Goal: Ask a question

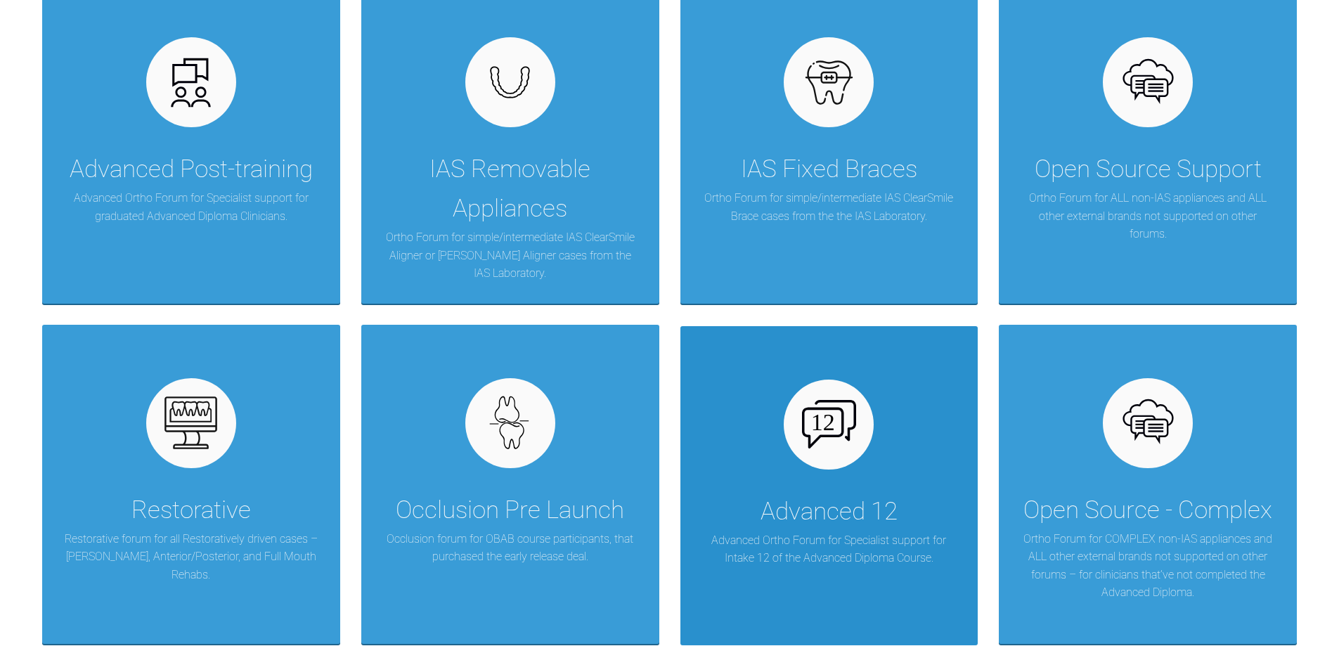
scroll to position [467, 0]
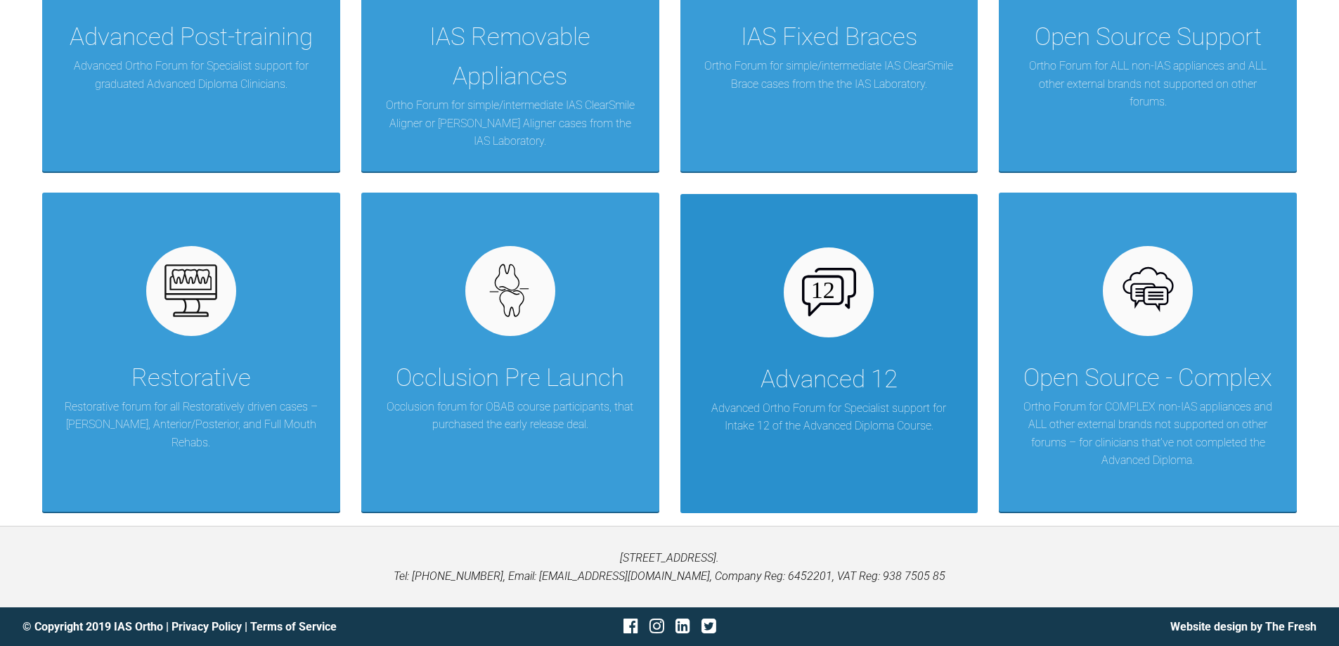
click at [841, 398] on div "Advanced 12" at bounding box center [829, 379] width 137 height 39
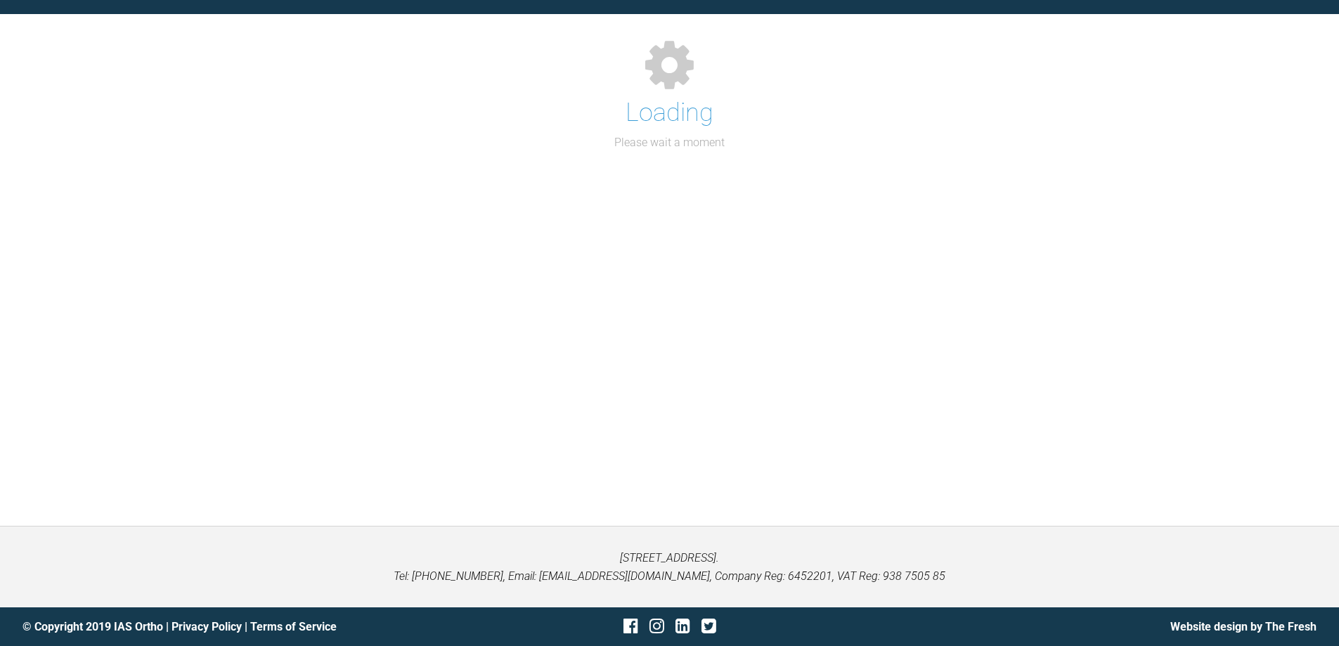
click at [841, 398] on div "Support Forum Back to Home Go to case Loading Please wait a moment" at bounding box center [669, 236] width 1339 height 579
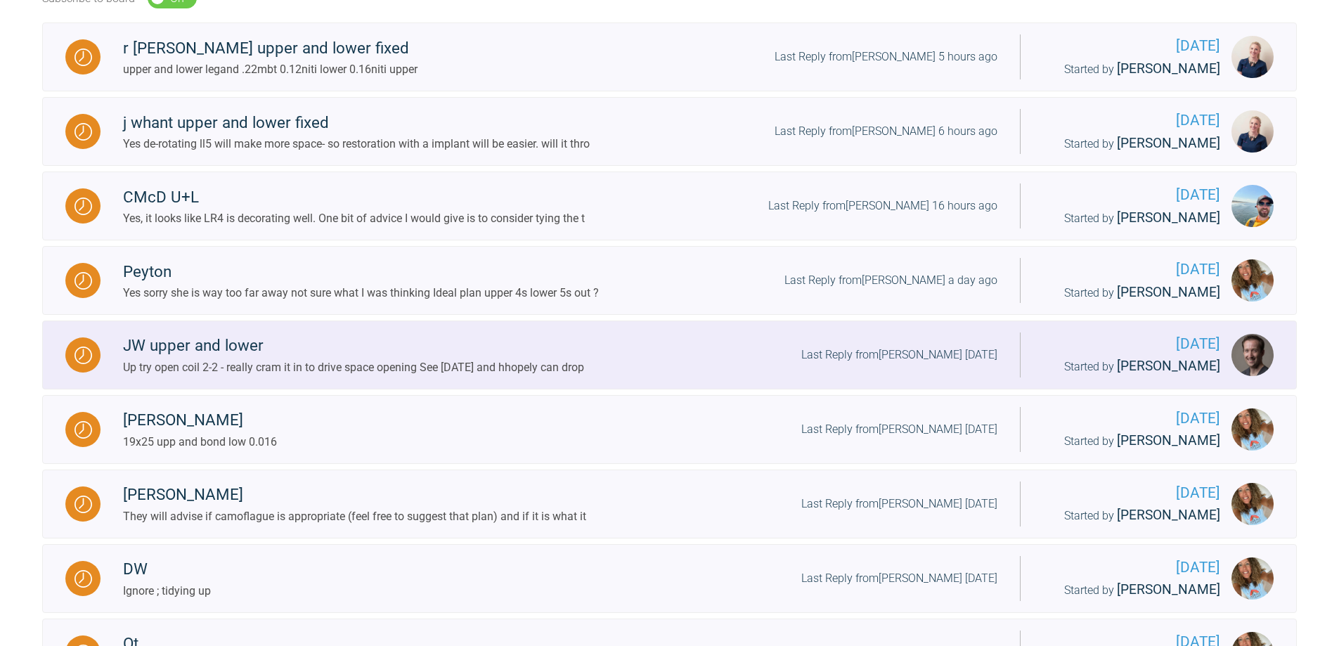
click at [841, 376] on div "JW upper and lower Up try open coil 2-2 - really cram it in to drive space open…" at bounding box center [560, 354] width 919 height 43
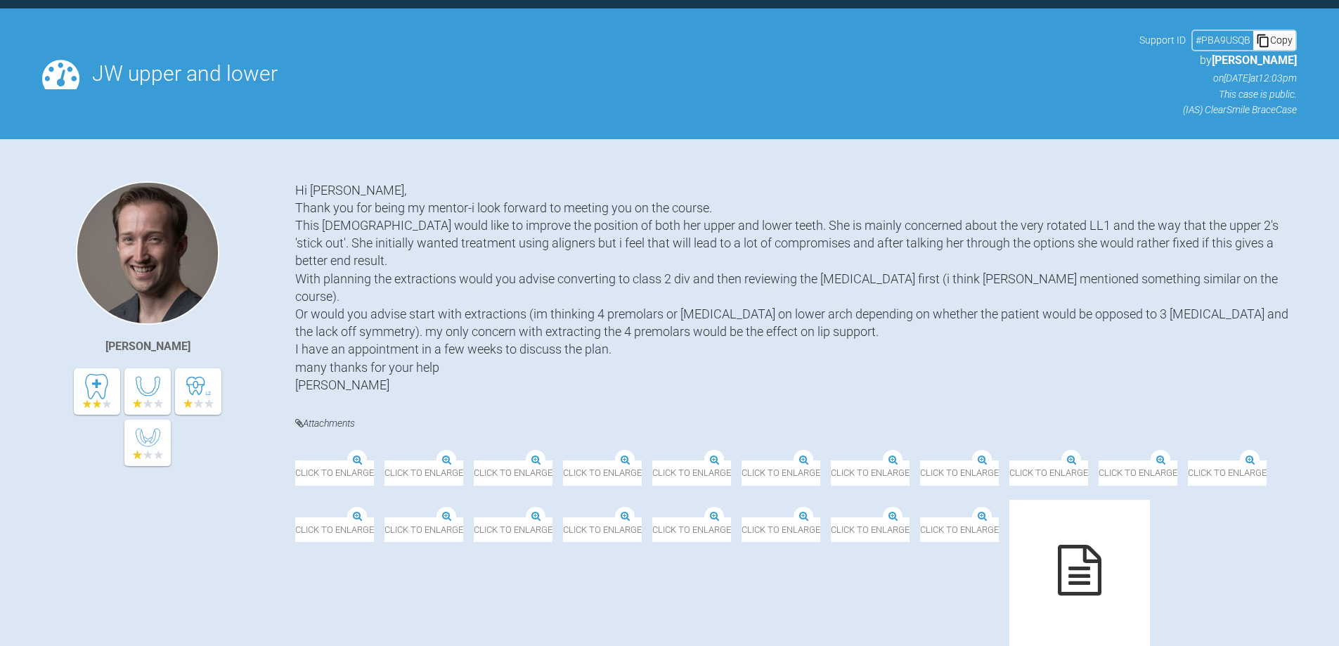
scroll to position [115, 0]
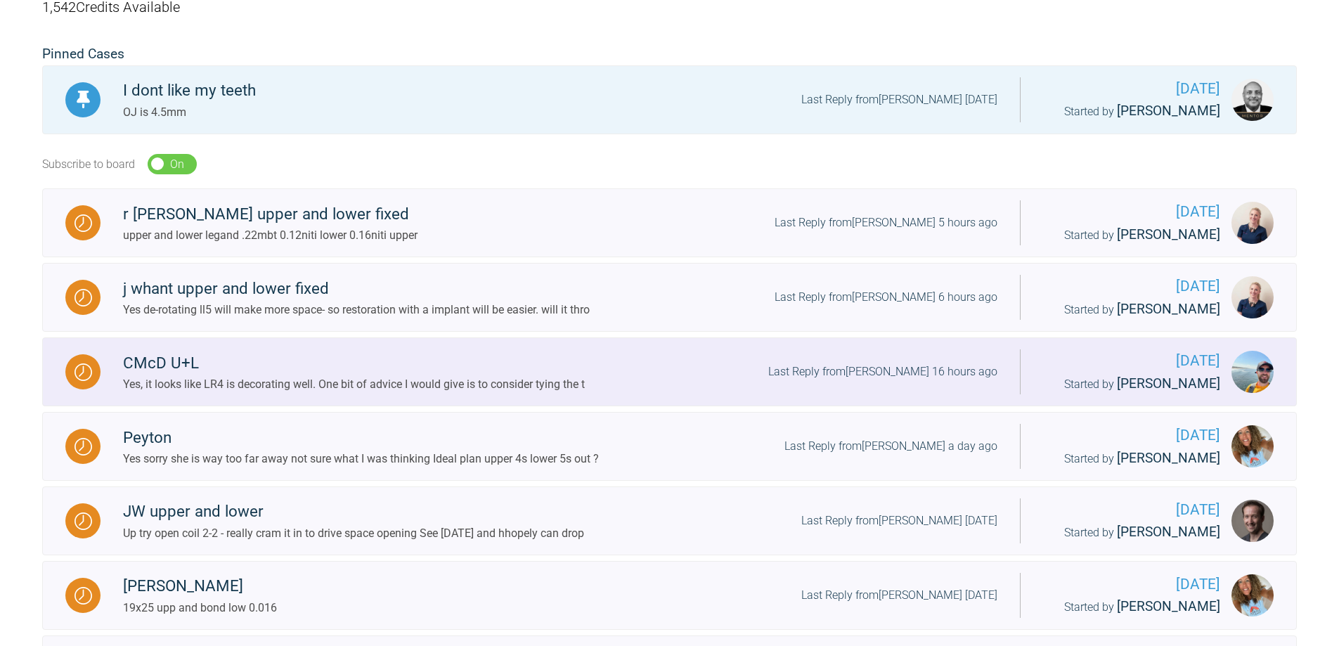
scroll to position [217, 0]
